Goal: Find specific fact: Find specific fact

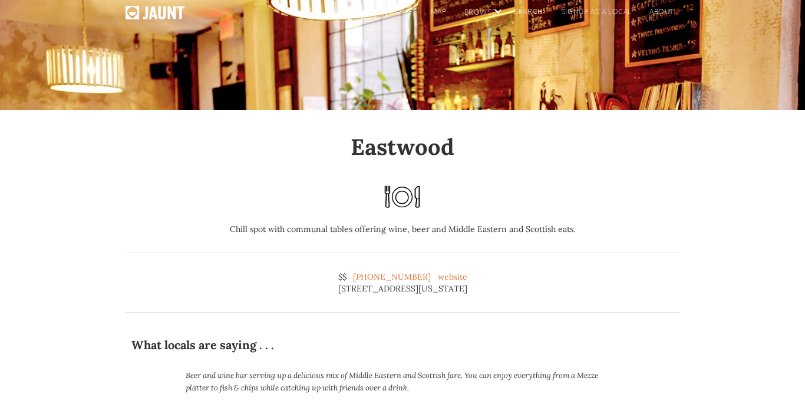
scroll to position [67, 0]
click at [454, 277] on link "website" at bounding box center [452, 276] width 29 height 12
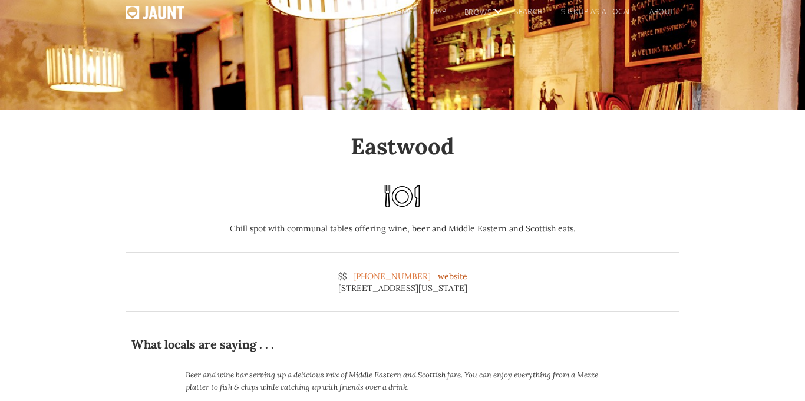
click at [454, 277] on link "website" at bounding box center [452, 276] width 29 height 12
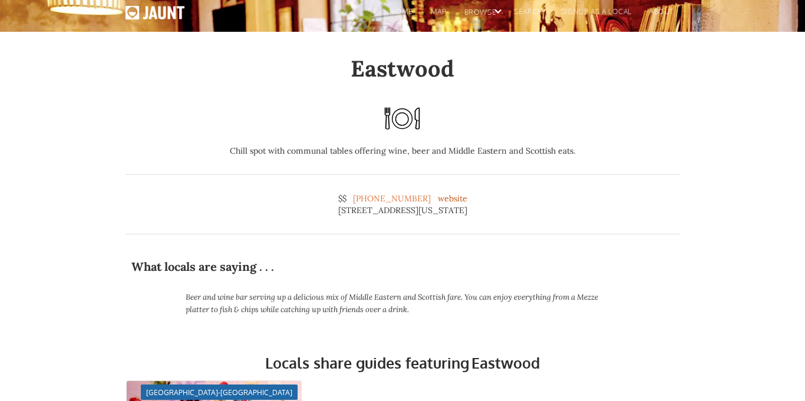
scroll to position [0, 0]
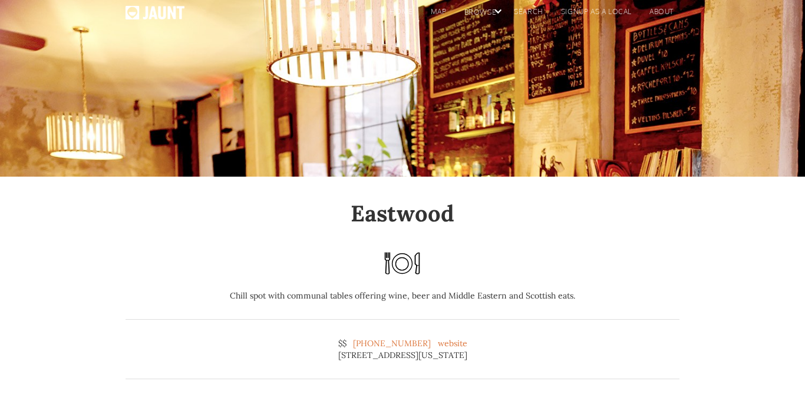
click at [410, 358] on div "[STREET_ADDRESS][US_STATE]" at bounding box center [402, 355] width 129 height 12
copy div "[STREET_ADDRESS][US_STATE]"
